Goal: Task Accomplishment & Management: Manage account settings

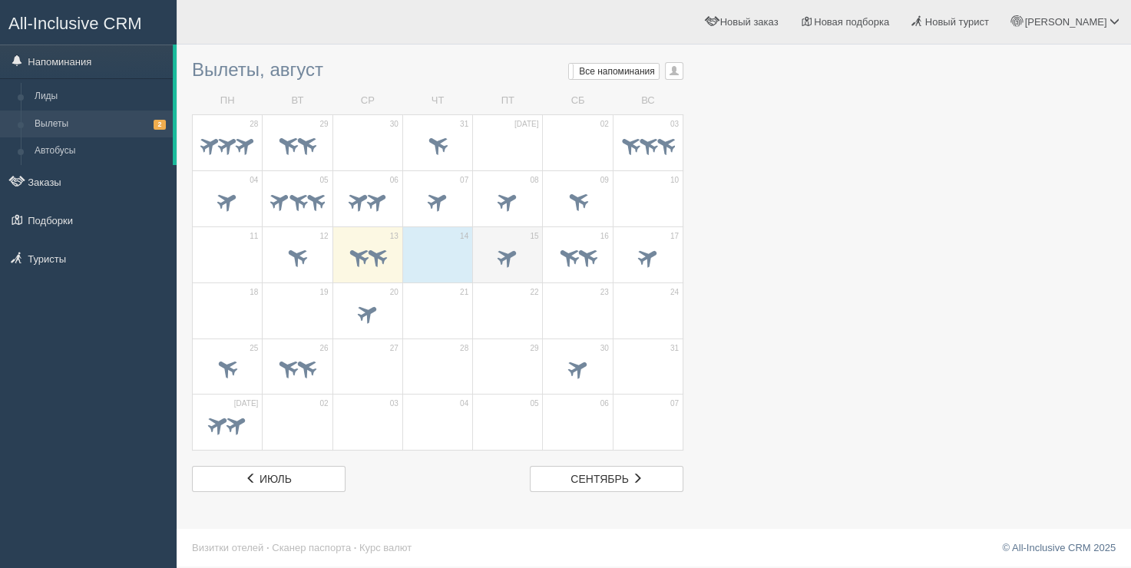
click at [506, 255] on span at bounding box center [507, 255] width 25 height 25
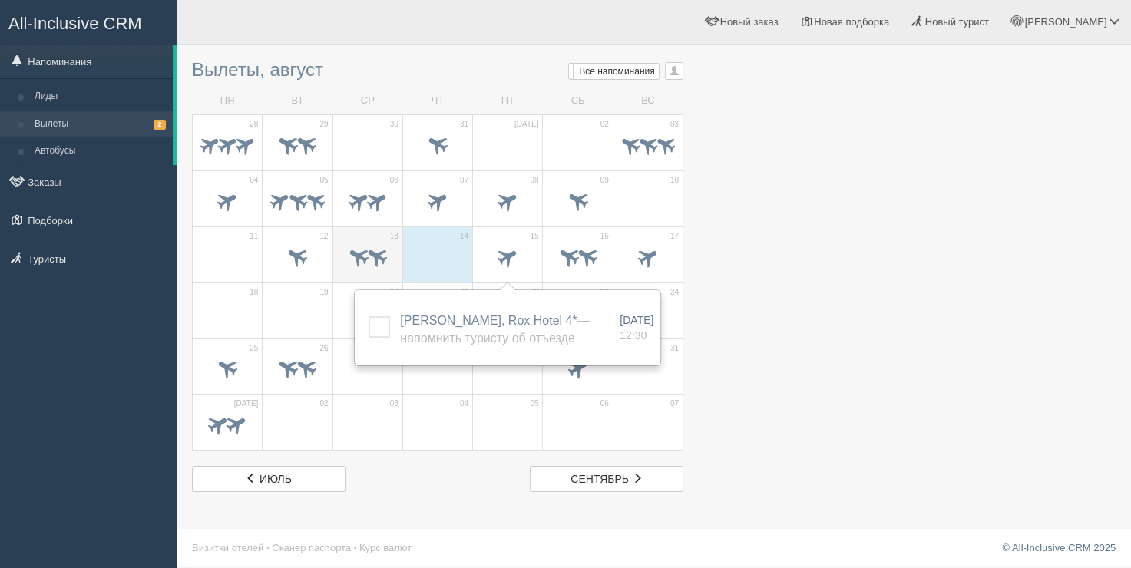
click at [371, 243] on span at bounding box center [376, 255] width 25 height 25
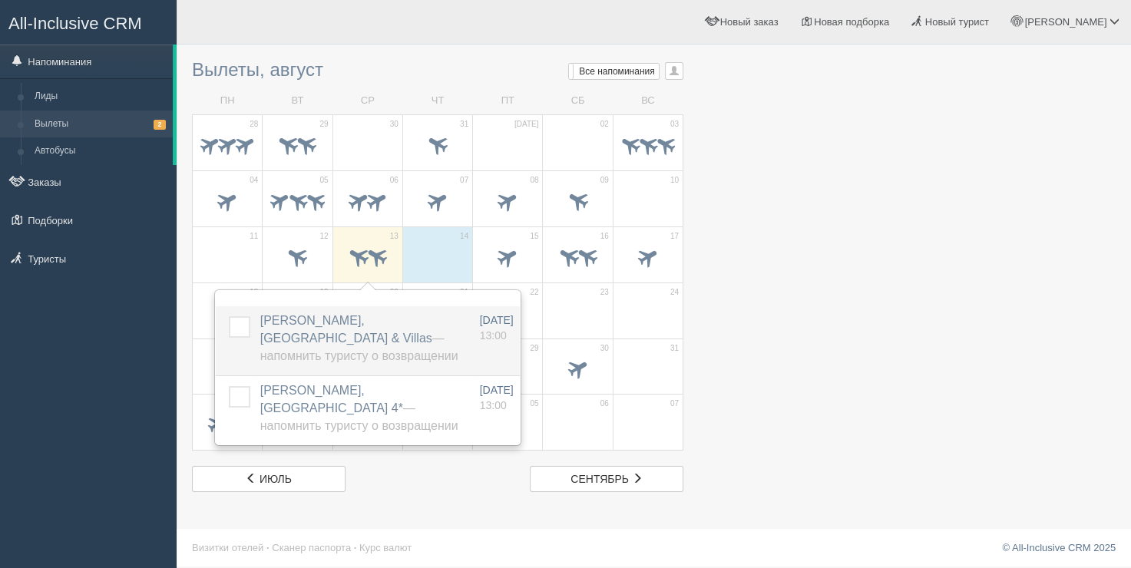
drag, startPoint x: 241, startPoint y: 397, endPoint x: 246, endPoint y: 374, distance: 23.6
click at [229, 386] on label at bounding box center [229, 386] width 0 height 0
click at [0, 0] on input "checkbox" at bounding box center [0, 0] width 0 height 0
click at [249, 322] on td at bounding box center [235, 340] width 38 height 69
click at [229, 316] on label at bounding box center [229, 316] width 0 height 0
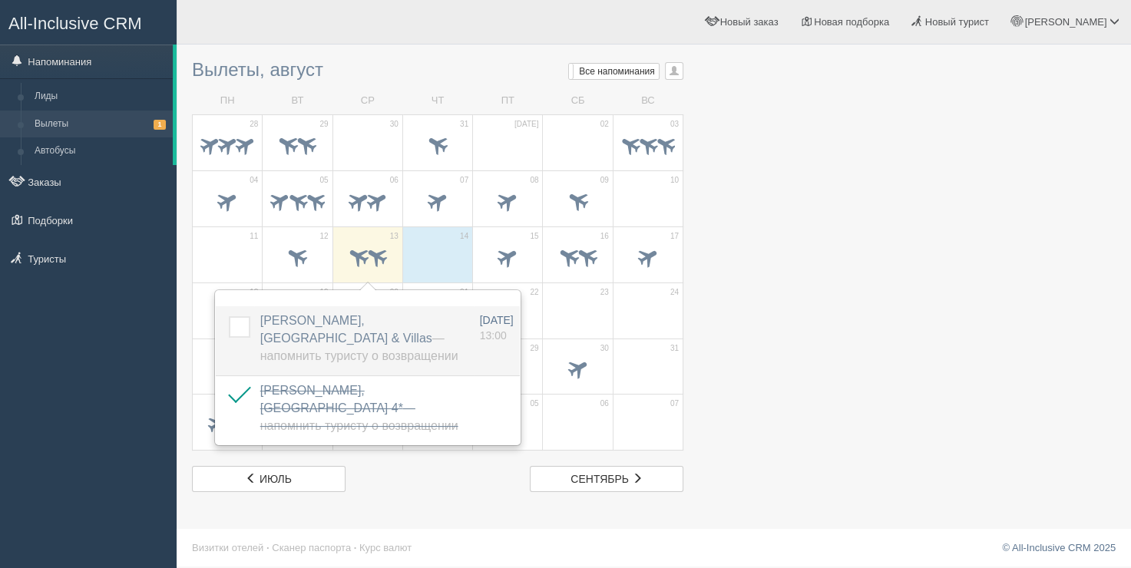
click at [0, 0] on input "checkbox" at bounding box center [0, 0] width 0 height 0
click at [272, 12] on div "Ринат Мой профиль Моя аналитика Для туристов Помощь" at bounding box center [654, 22] width 954 height 45
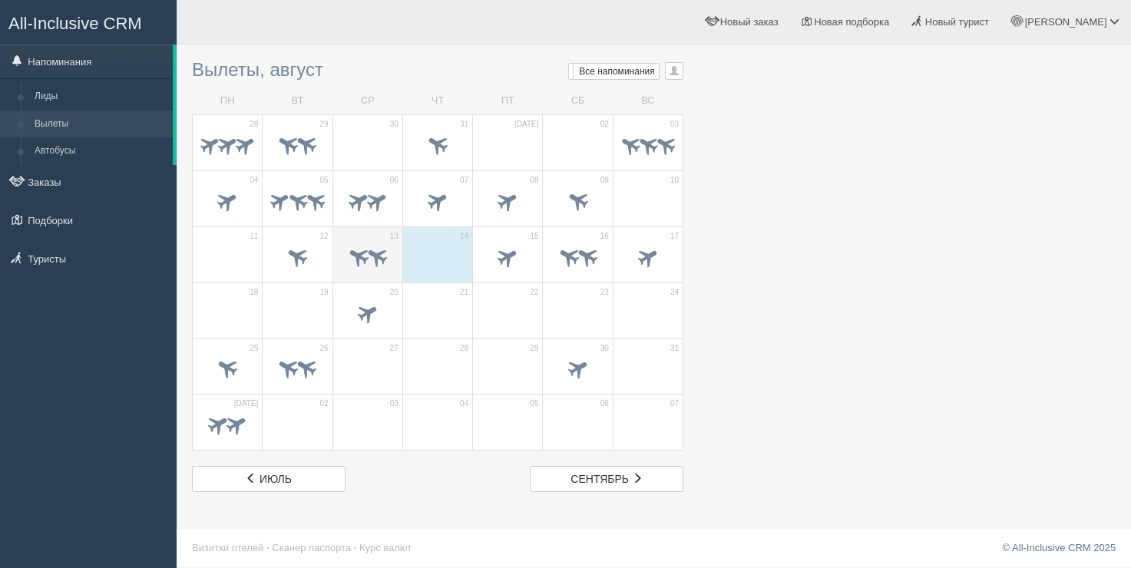
click at [364, 243] on div at bounding box center [368, 259] width 54 height 32
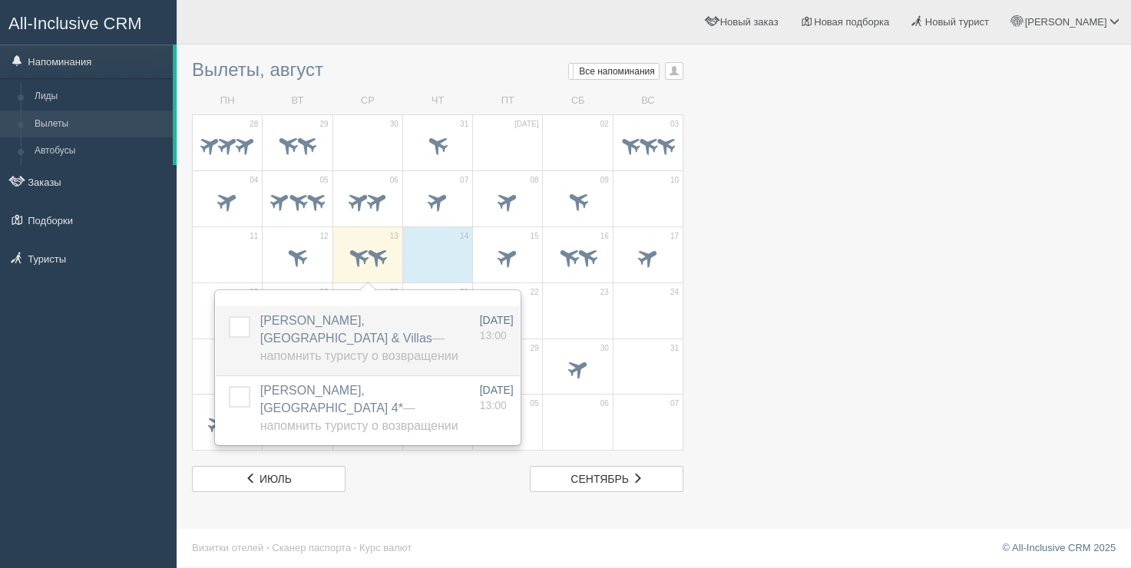
click at [229, 316] on label at bounding box center [229, 316] width 0 height 0
click at [0, 0] on input "checkbox" at bounding box center [0, 0] width 0 height 0
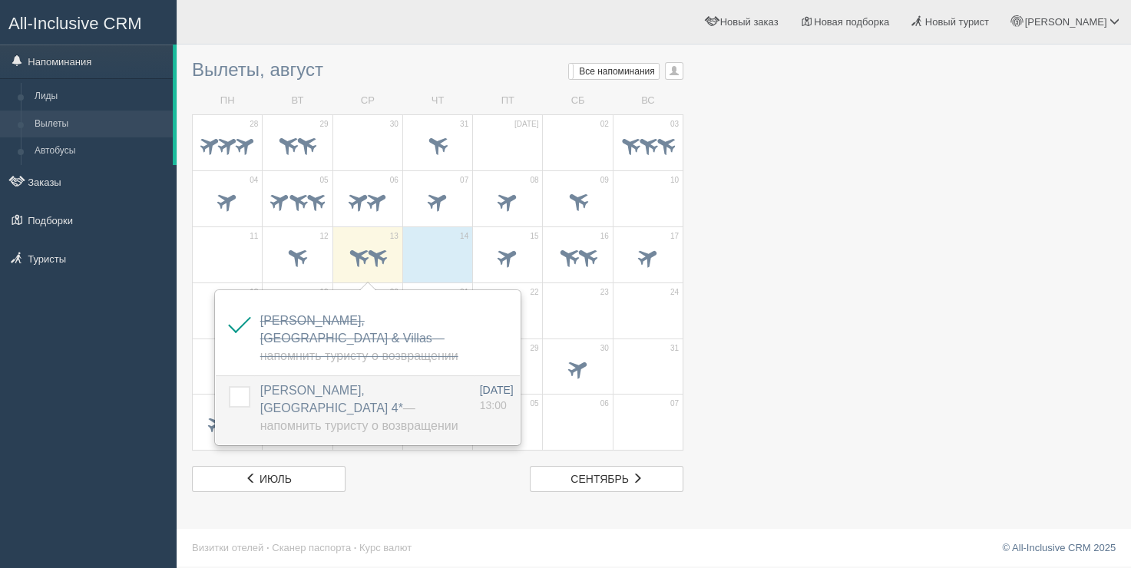
click at [229, 386] on label at bounding box center [229, 386] width 0 height 0
click at [0, 0] on input "checkbox" at bounding box center [0, 0] width 0 height 0
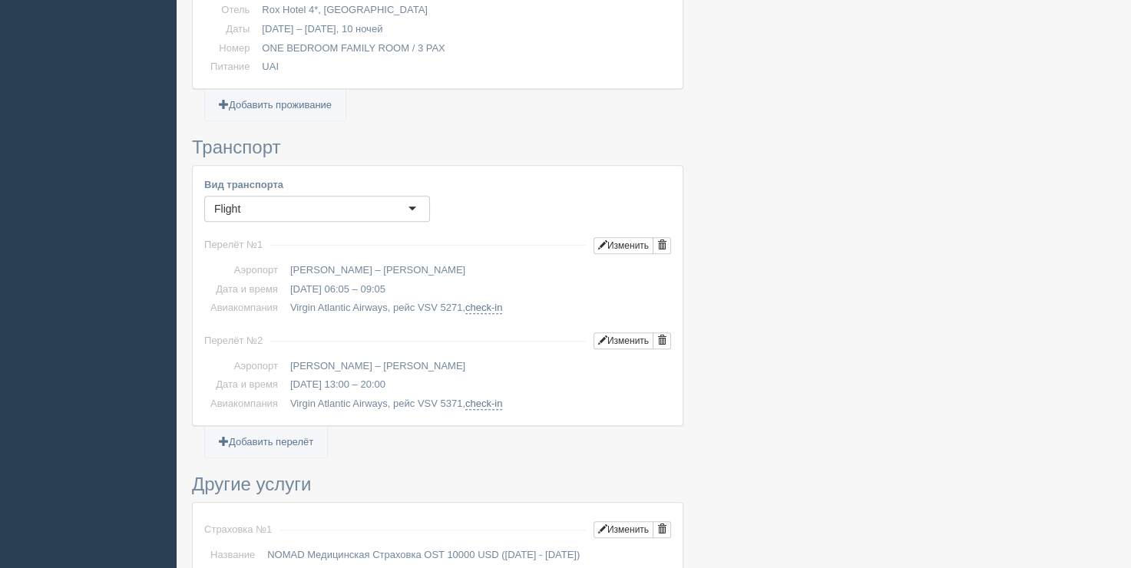
scroll to position [844, 0]
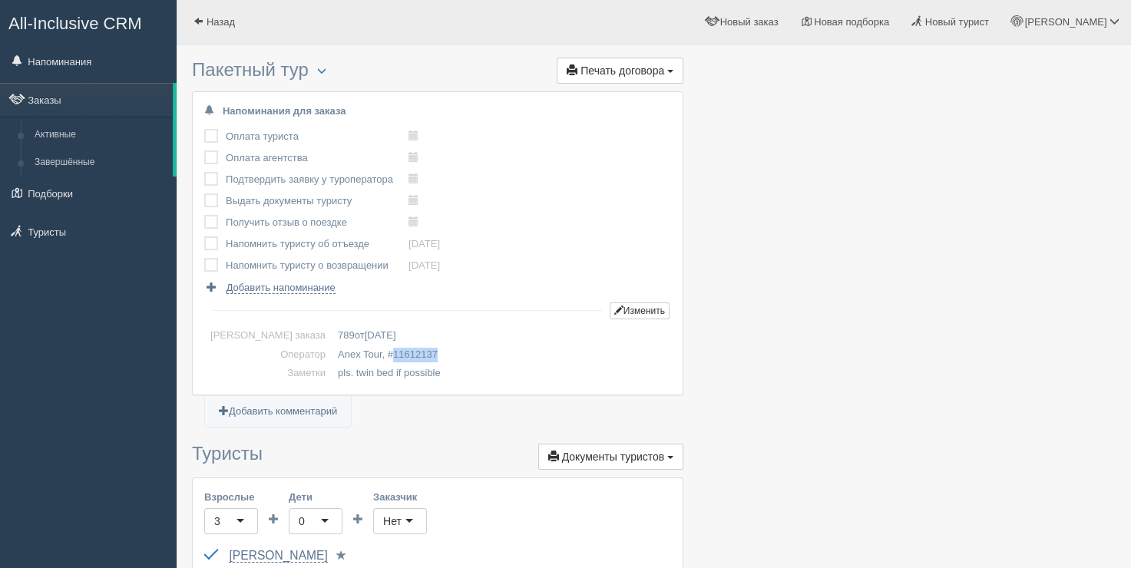
click at [393, 350] on span "11612137" at bounding box center [415, 354] width 45 height 12
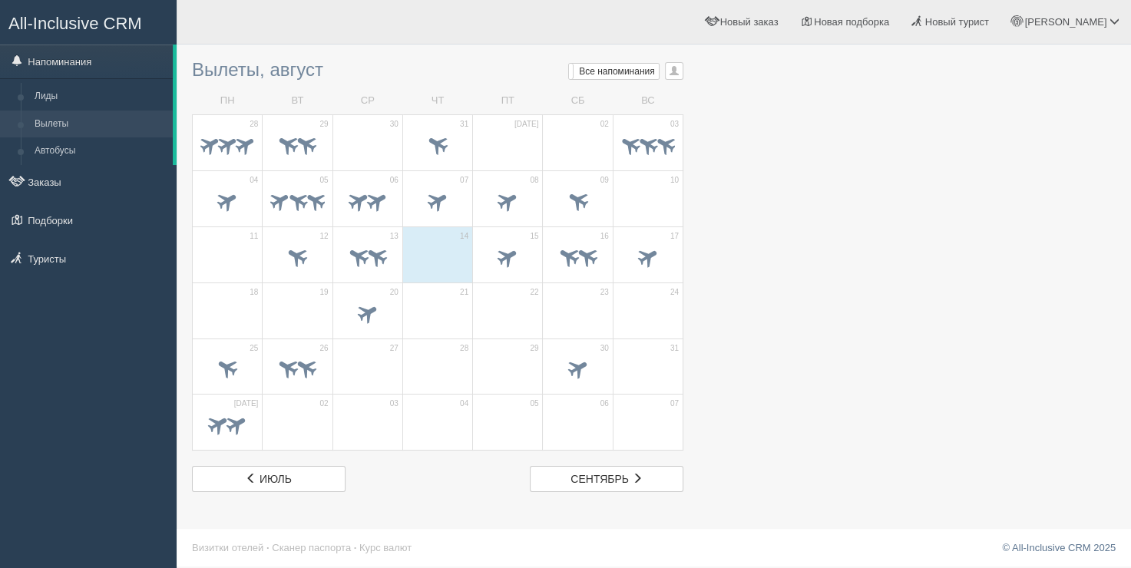
click at [385, 71] on h3 "Вылеты, август Мои напоминания Мои Все напоминания Все Все напоминания Все Мои …" at bounding box center [437, 70] width 491 height 20
